Goal: Task Accomplishment & Management: Use online tool/utility

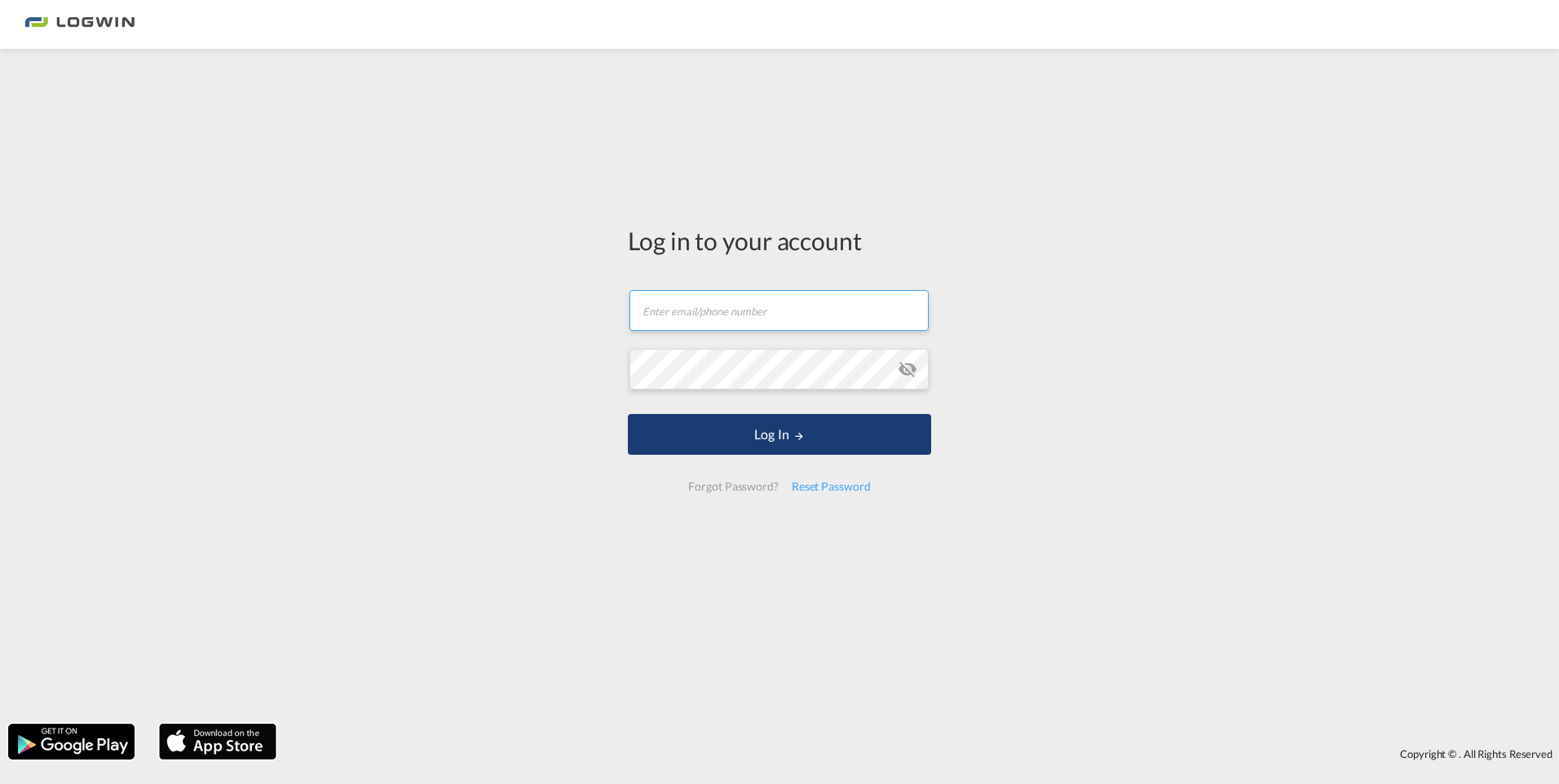
type input "[EMAIL_ADDRESS][DOMAIN_NAME]"
click at [777, 438] on button "Log In" at bounding box center [779, 435] width 304 height 41
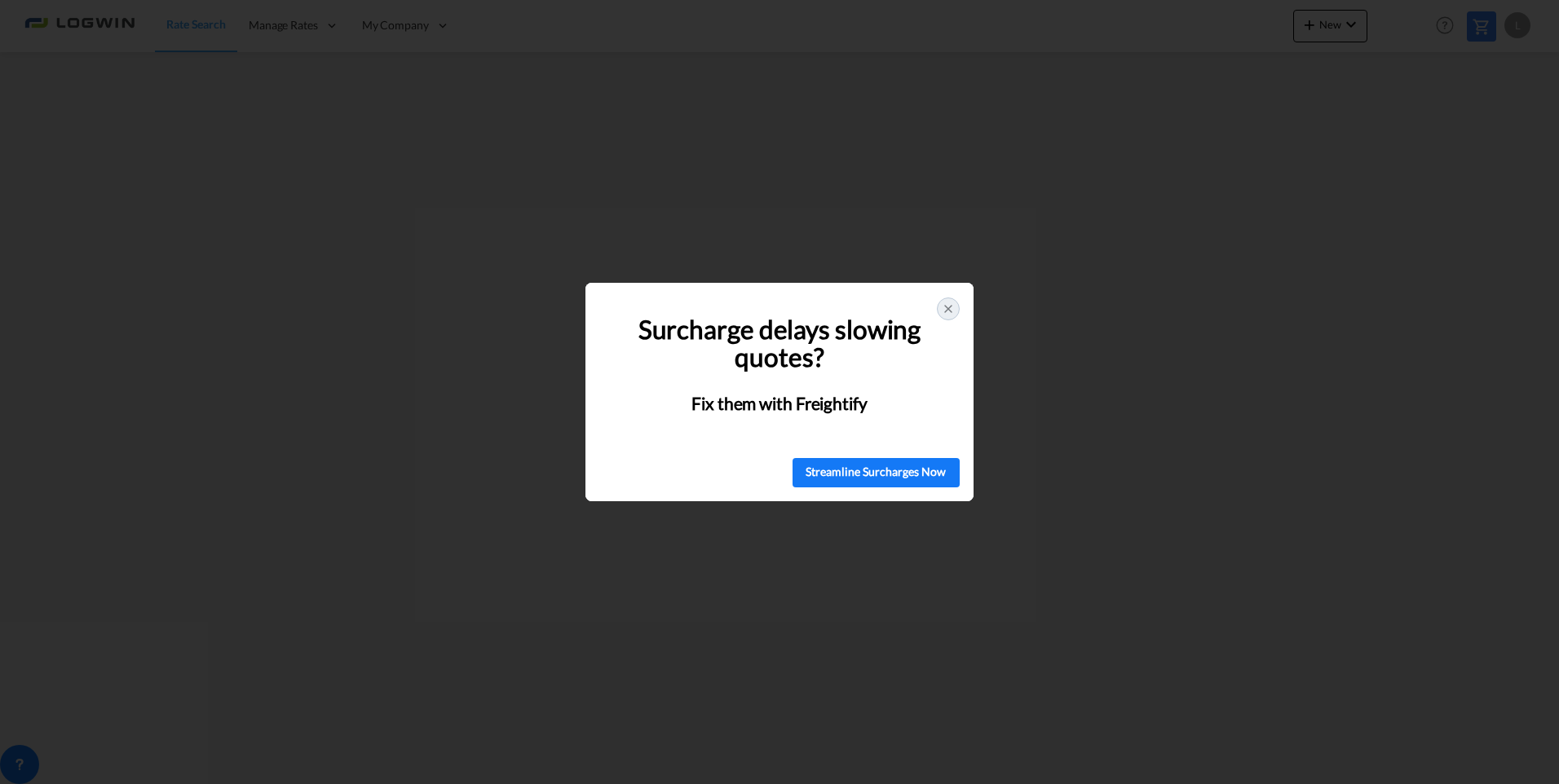
click at [947, 308] on icon at bounding box center [948, 310] width 7 height 7
